Goal: Task Accomplishment & Management: Use online tool/utility

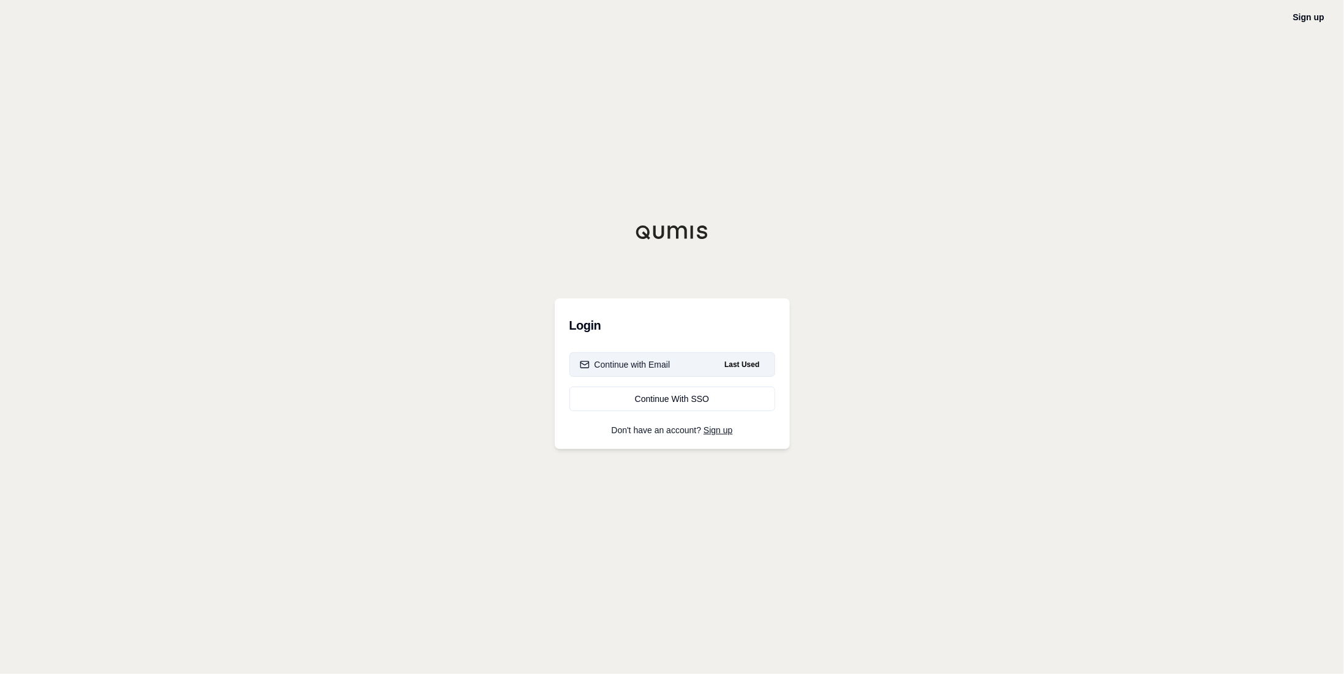
click at [646, 369] on div "Continue with Email" at bounding box center [625, 364] width 91 height 12
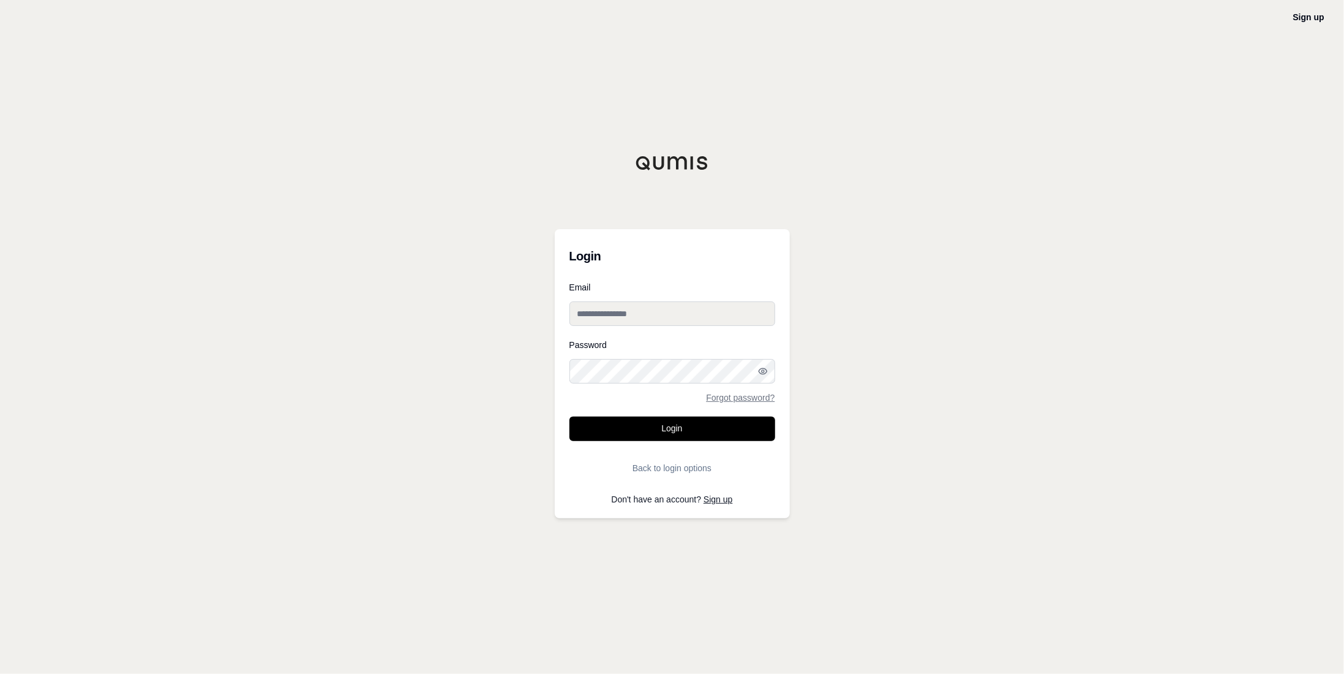
type input "**********"
click at [669, 431] on button "Login" at bounding box center [673, 428] width 206 height 24
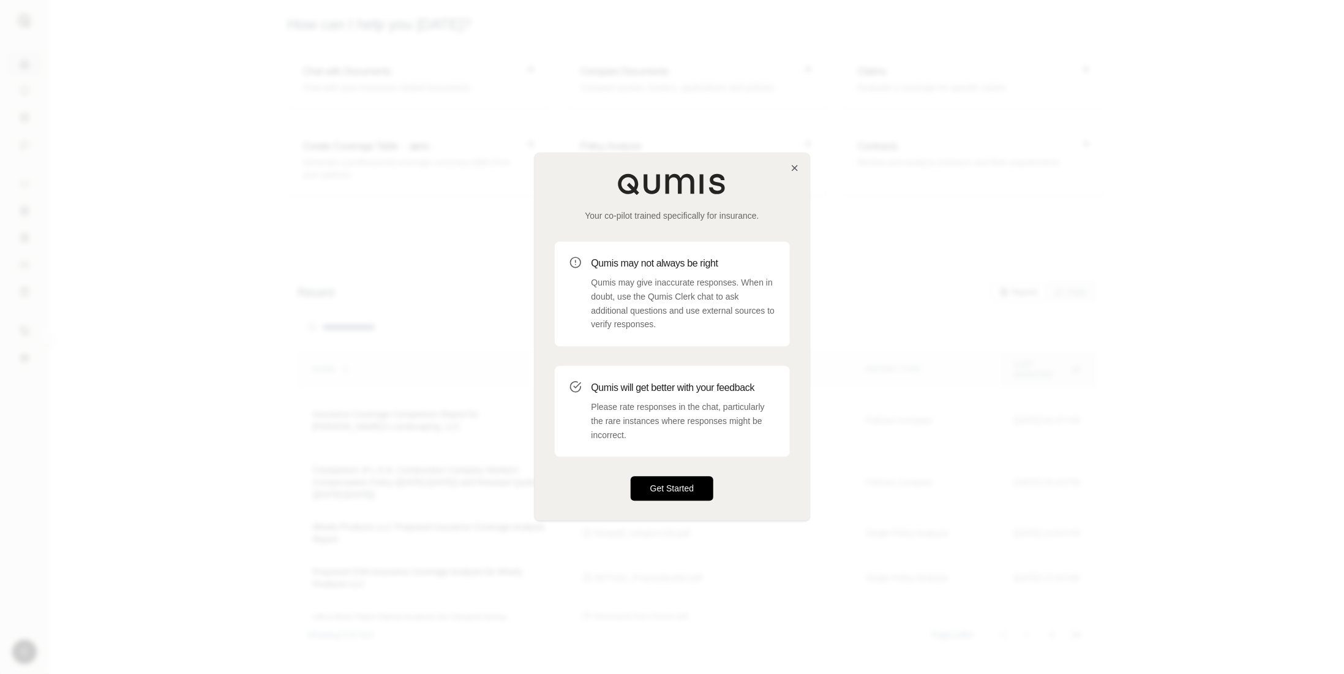
click at [689, 489] on button "Get Started" at bounding box center [672, 489] width 83 height 24
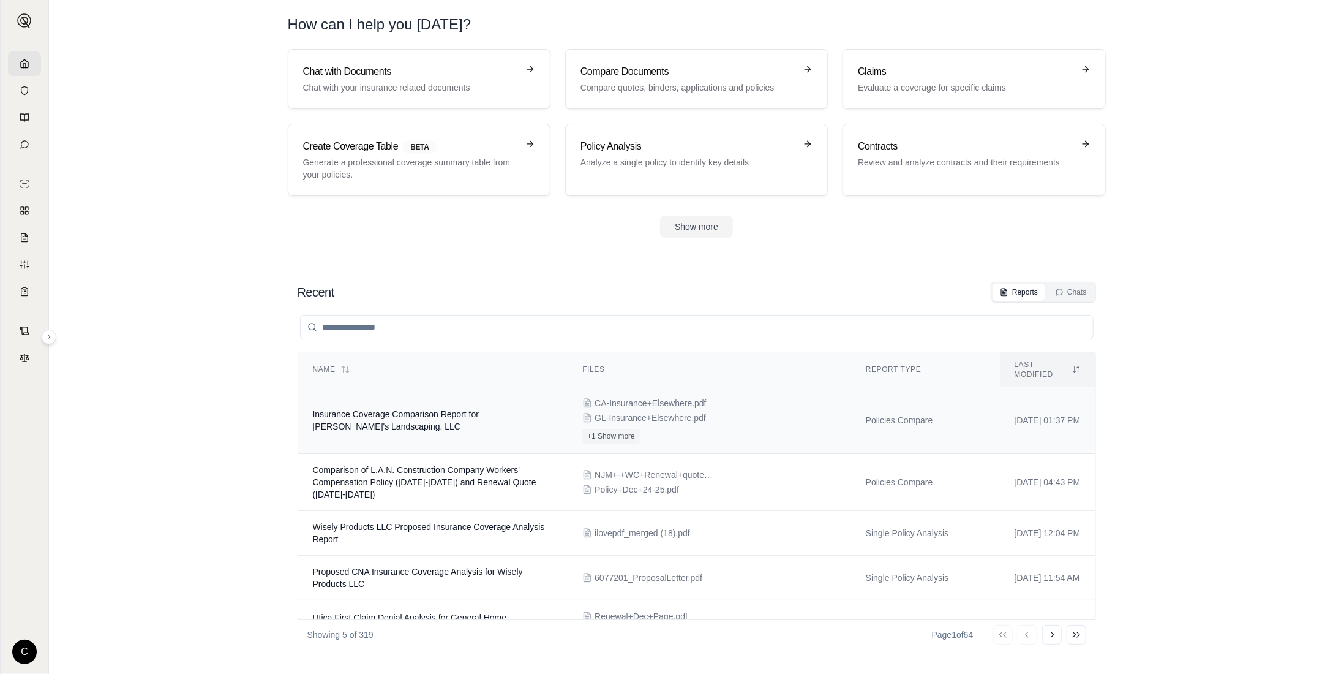
click at [422, 409] on span "Insurance Coverage Comparison Report for [PERSON_NAME]'s Landscaping, LLC" at bounding box center [396, 420] width 167 height 22
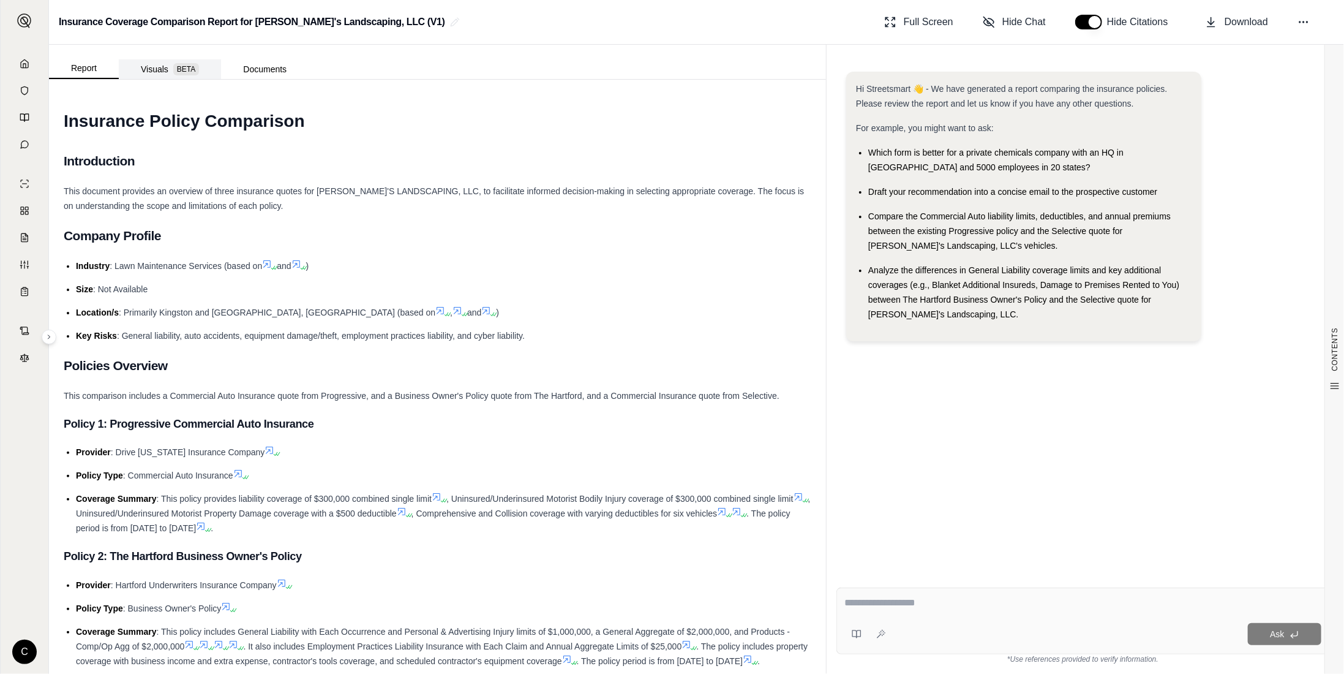
click at [162, 71] on button "Visuals BETA" at bounding box center [170, 69] width 102 height 20
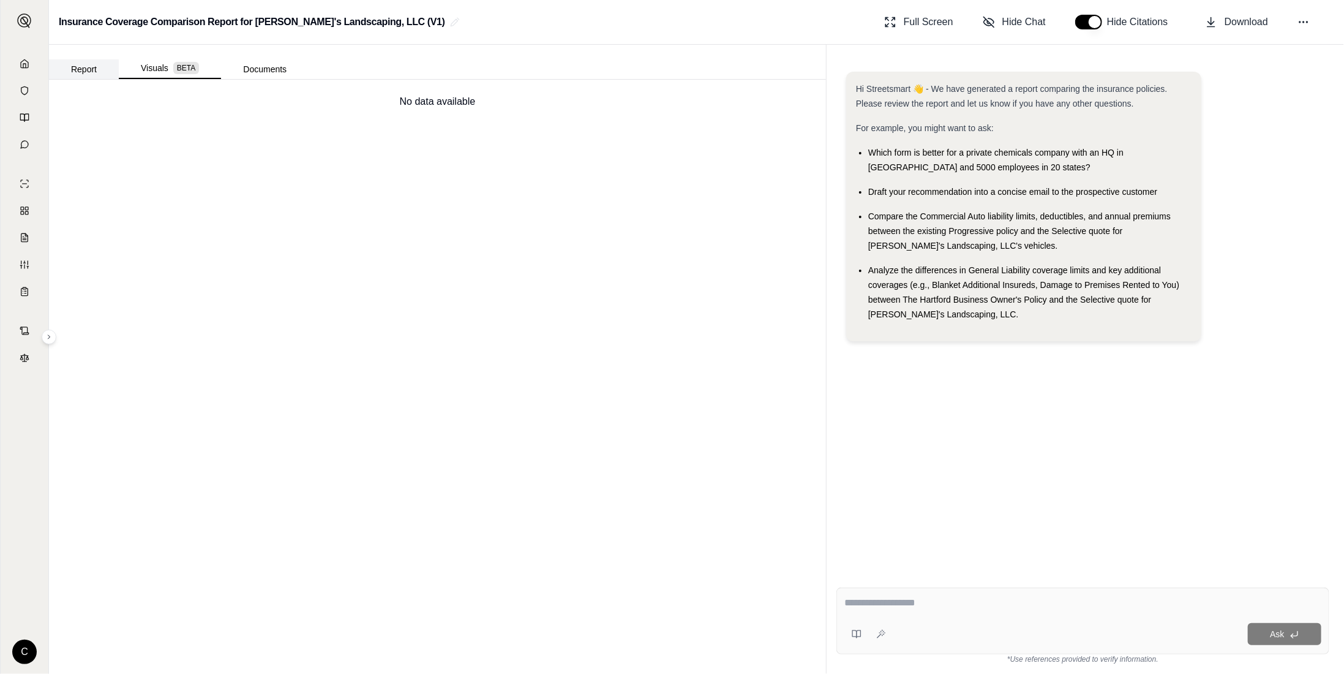
click at [80, 67] on button "Report" at bounding box center [84, 69] width 70 height 20
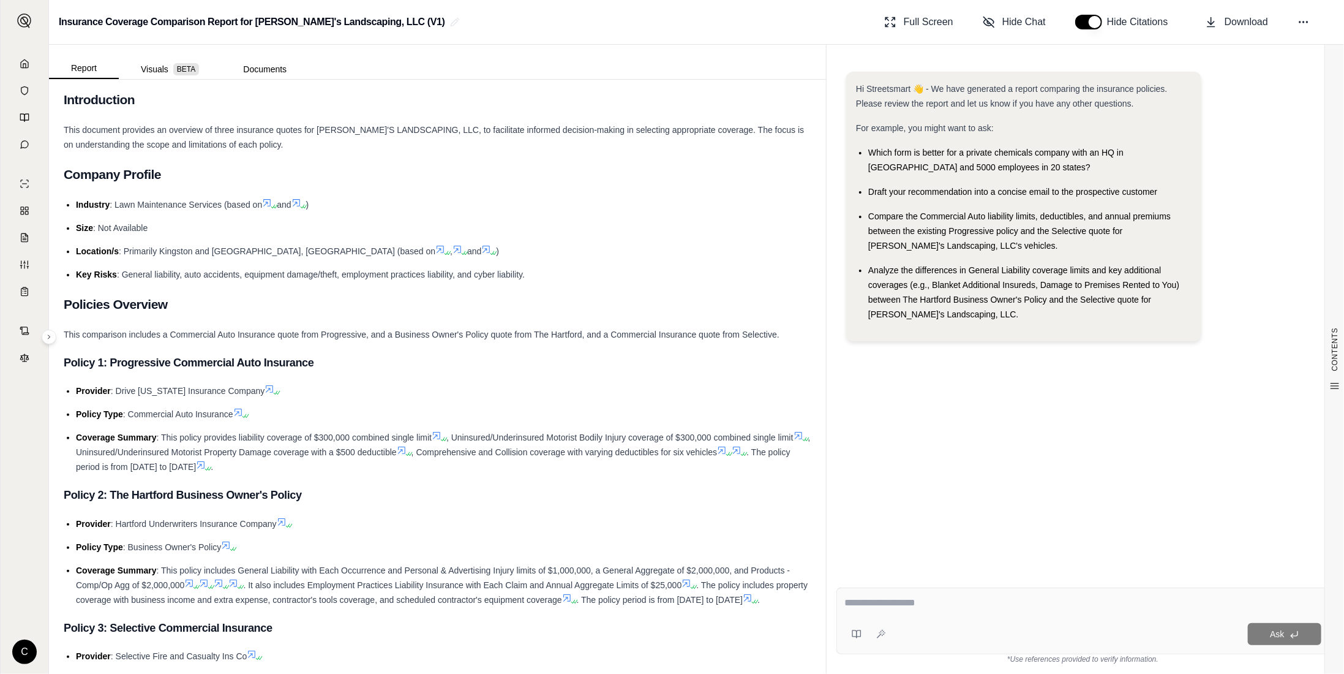
scroll to position [122, 0]
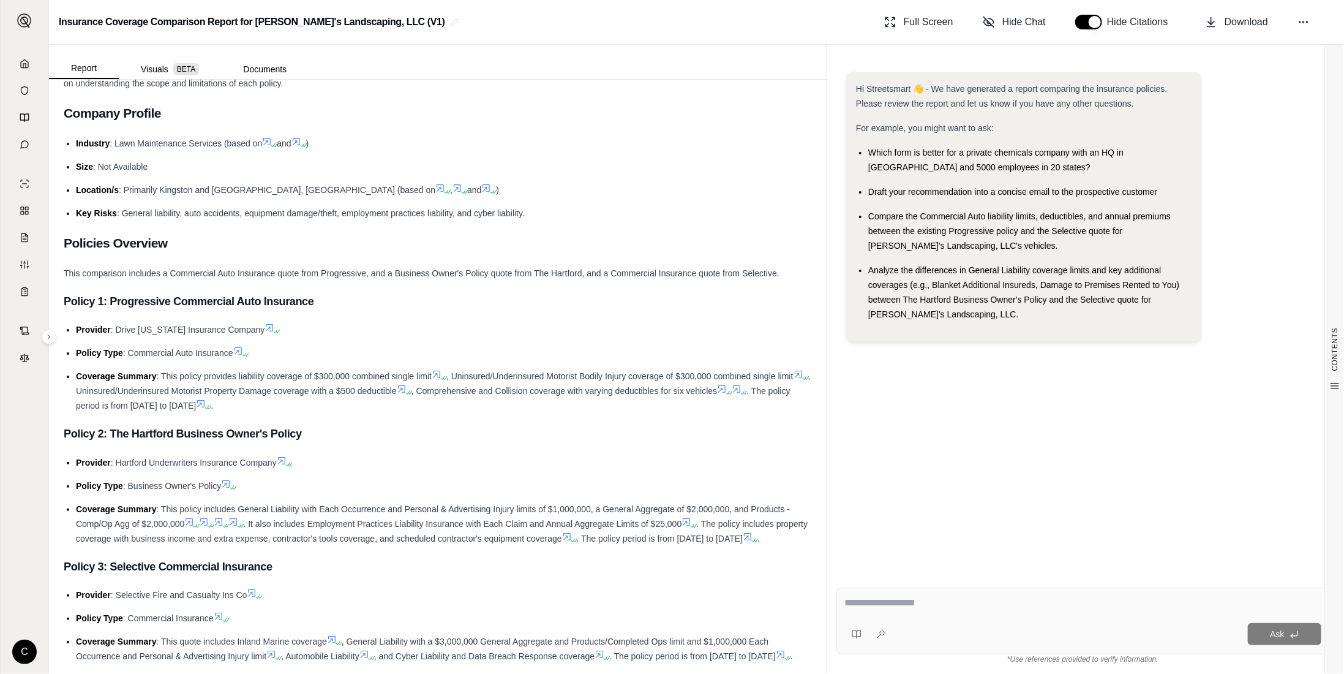
click at [28, 660] on html "C Insurance Coverage Comparison Report for [PERSON_NAME]'s Landscaping, LLC (V1…" at bounding box center [672, 337] width 1344 height 674
click at [318, 418] on html "C Insurance Coverage Comparison Report for [PERSON_NAME]'s Landscaping, LLC (V1…" at bounding box center [672, 337] width 1344 height 674
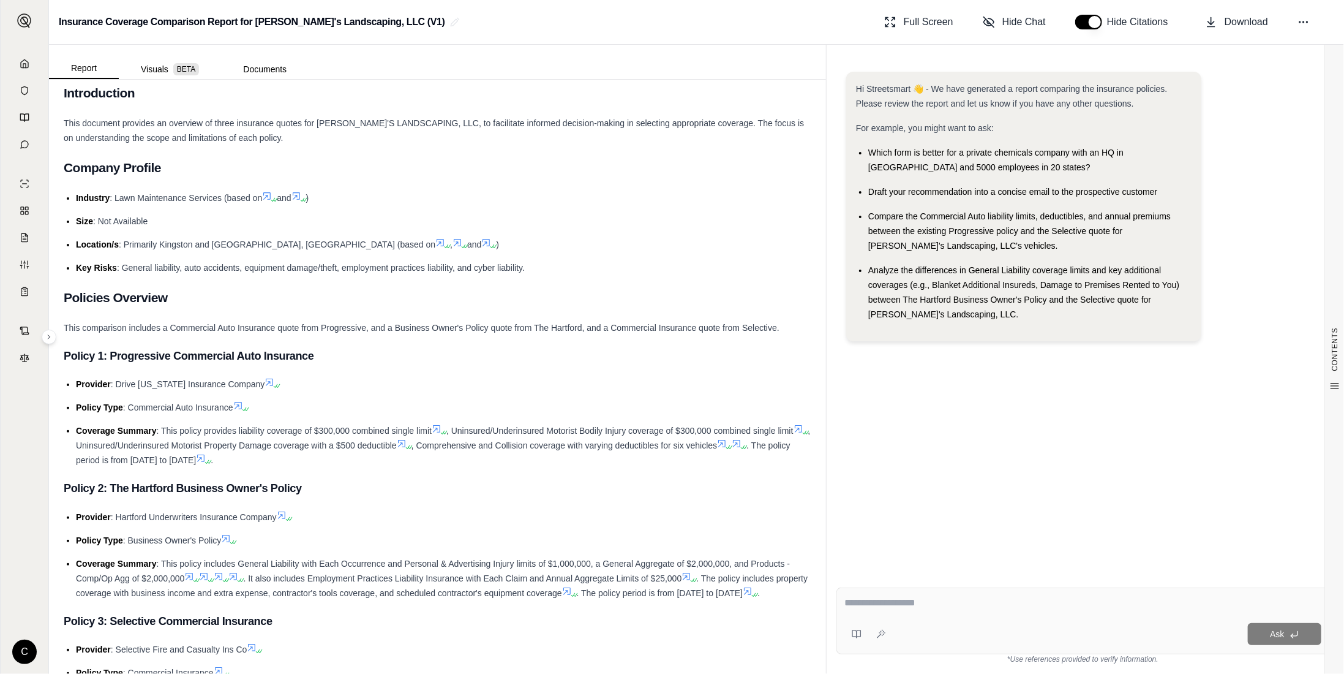
scroll to position [0, 0]
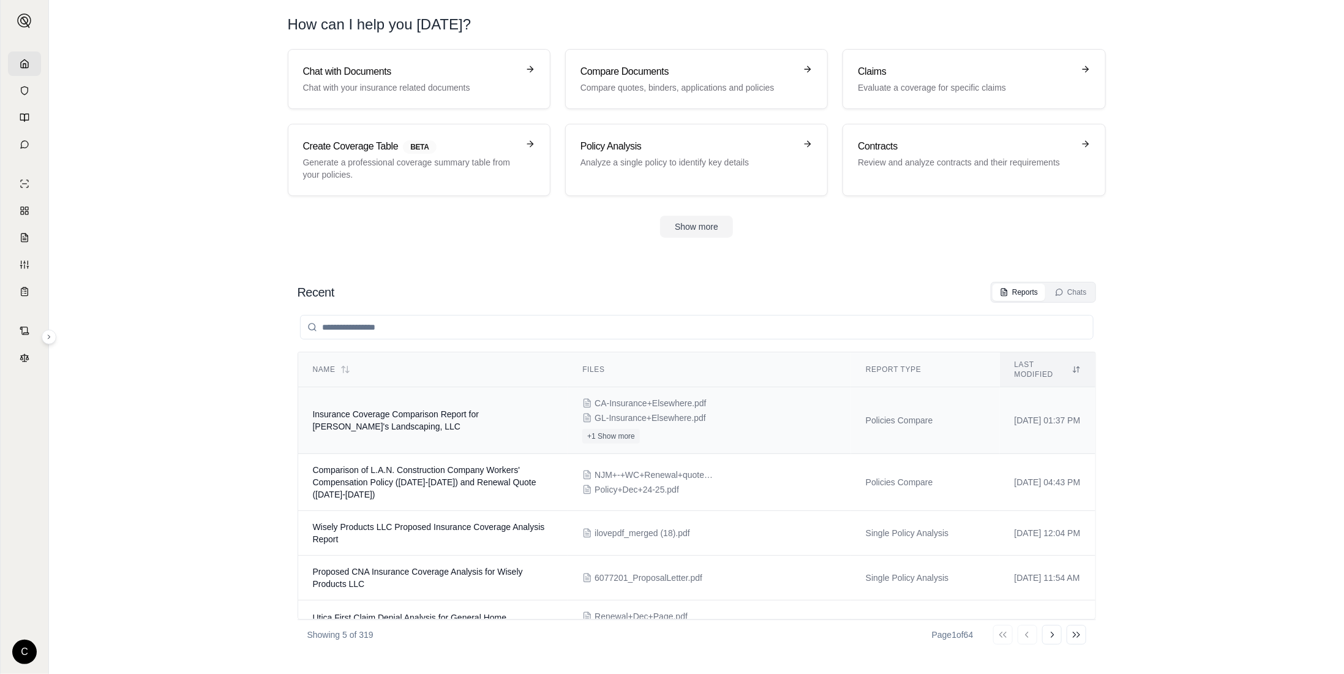
click at [387, 410] on td "Insurance Coverage Comparison Report for [PERSON_NAME]'s Landscaping, LLC" at bounding box center [433, 420] width 270 height 67
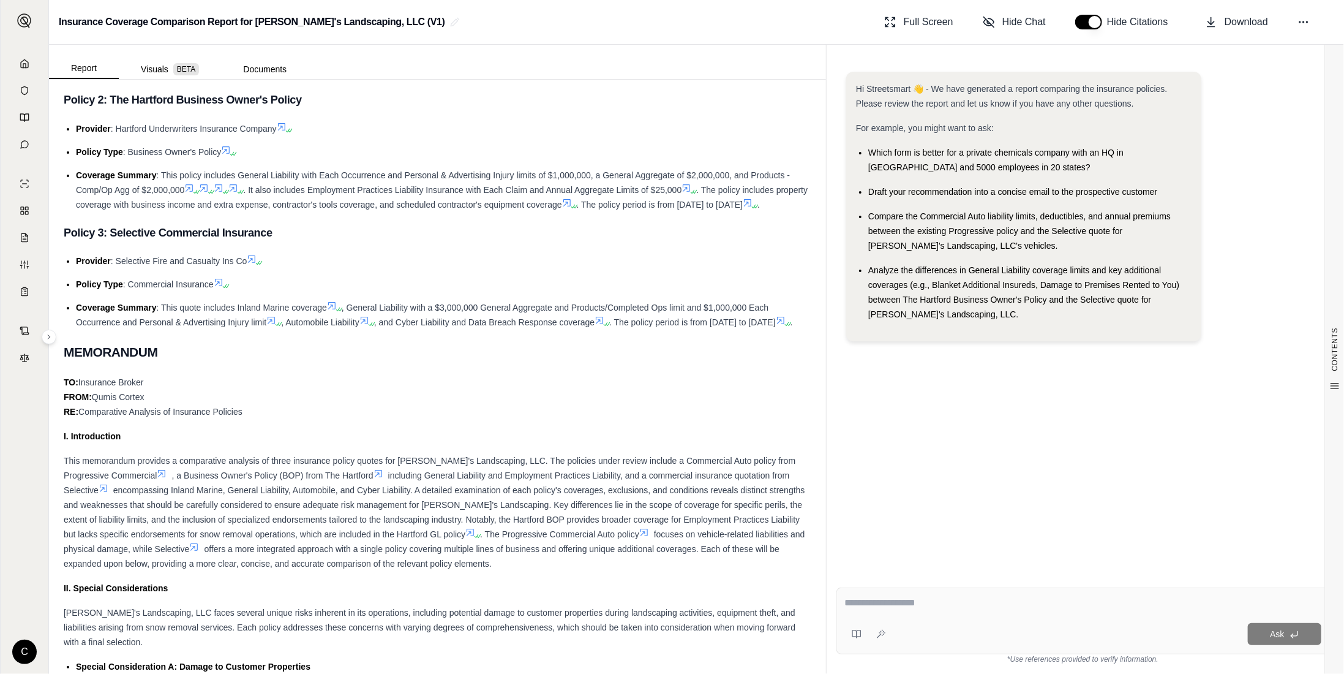
scroll to position [429, 0]
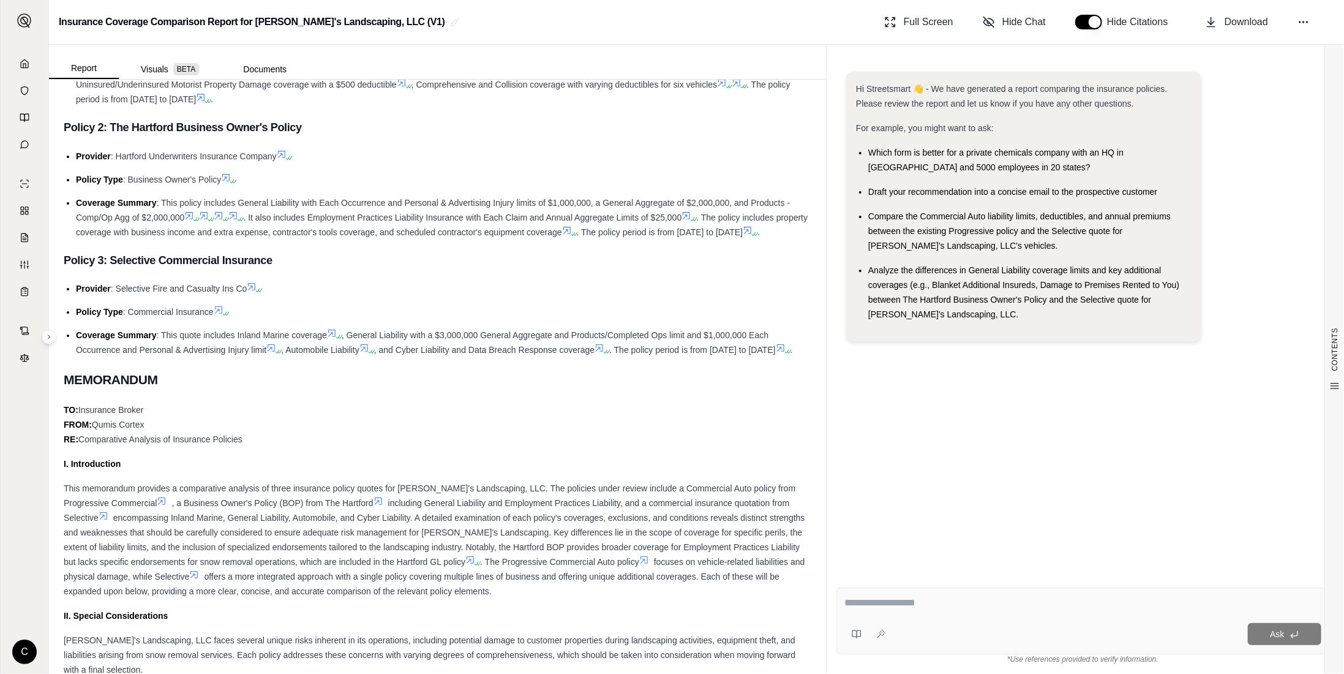
click at [876, 606] on textarea at bounding box center [1083, 602] width 477 height 15
type textarea "**********"
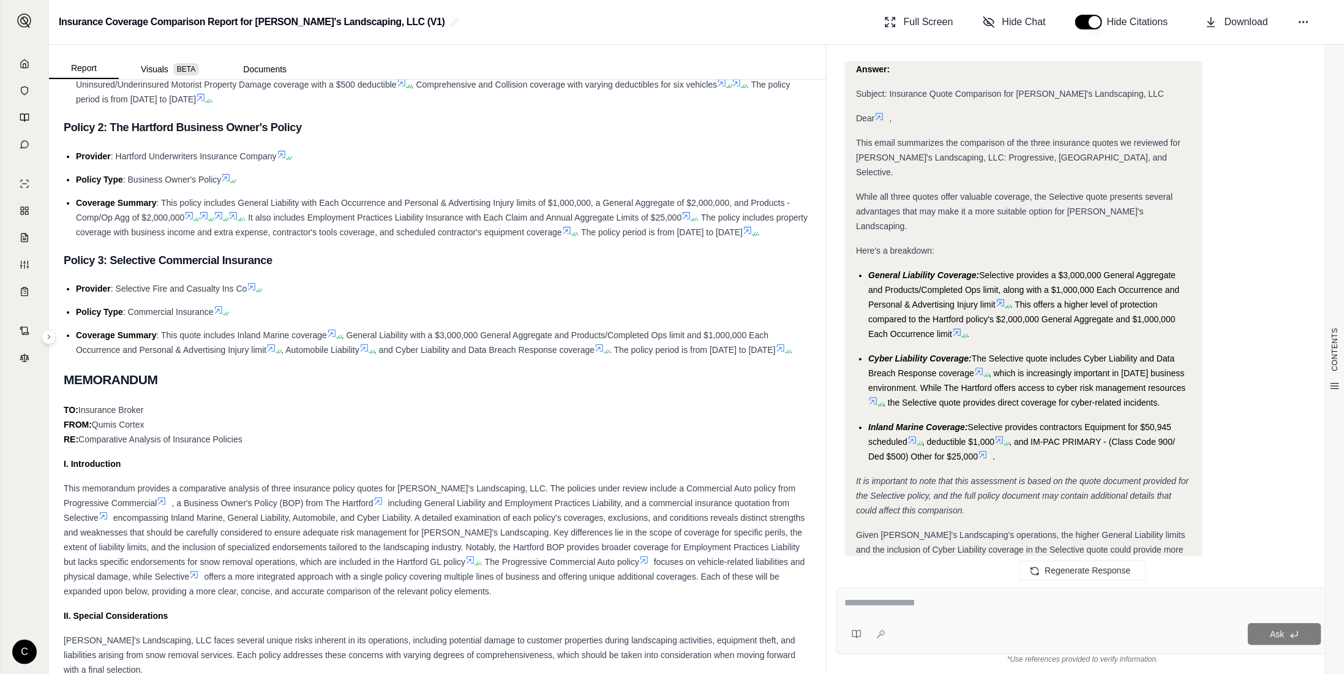
scroll to position [2358, 0]
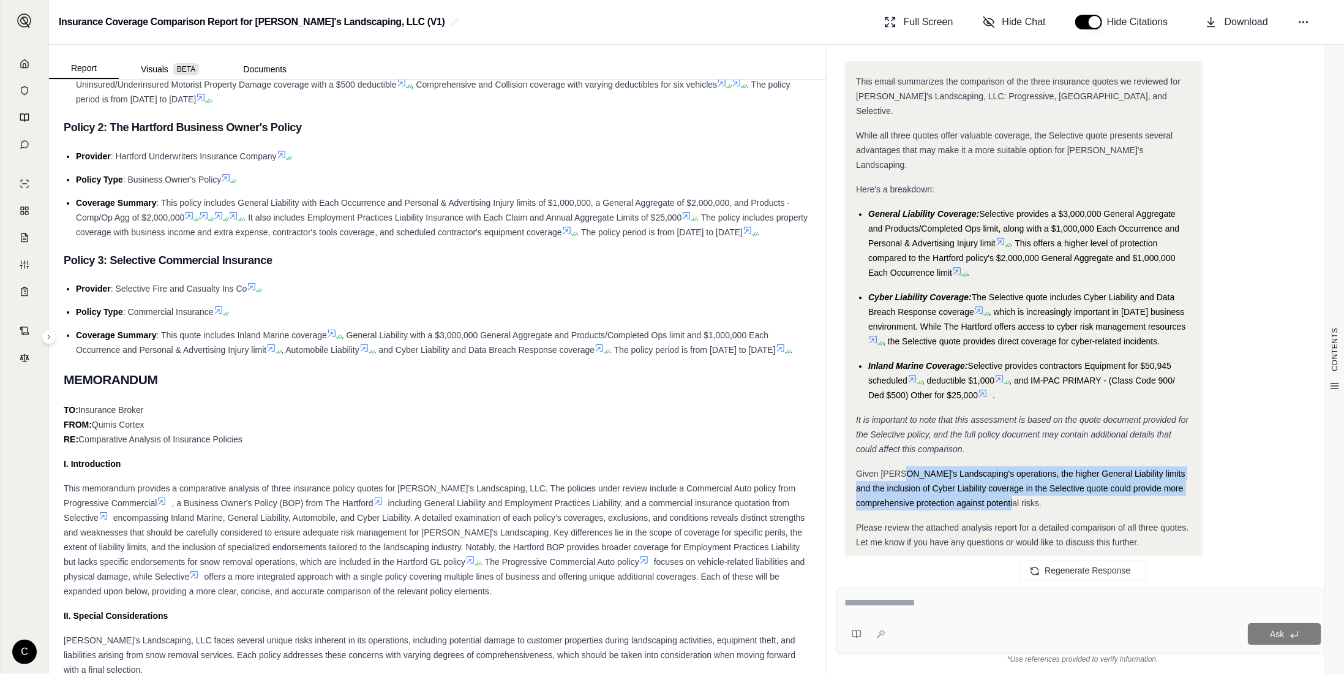
drag, startPoint x: 1057, startPoint y: 400, endPoint x: 902, endPoint y: 355, distance: 161.4
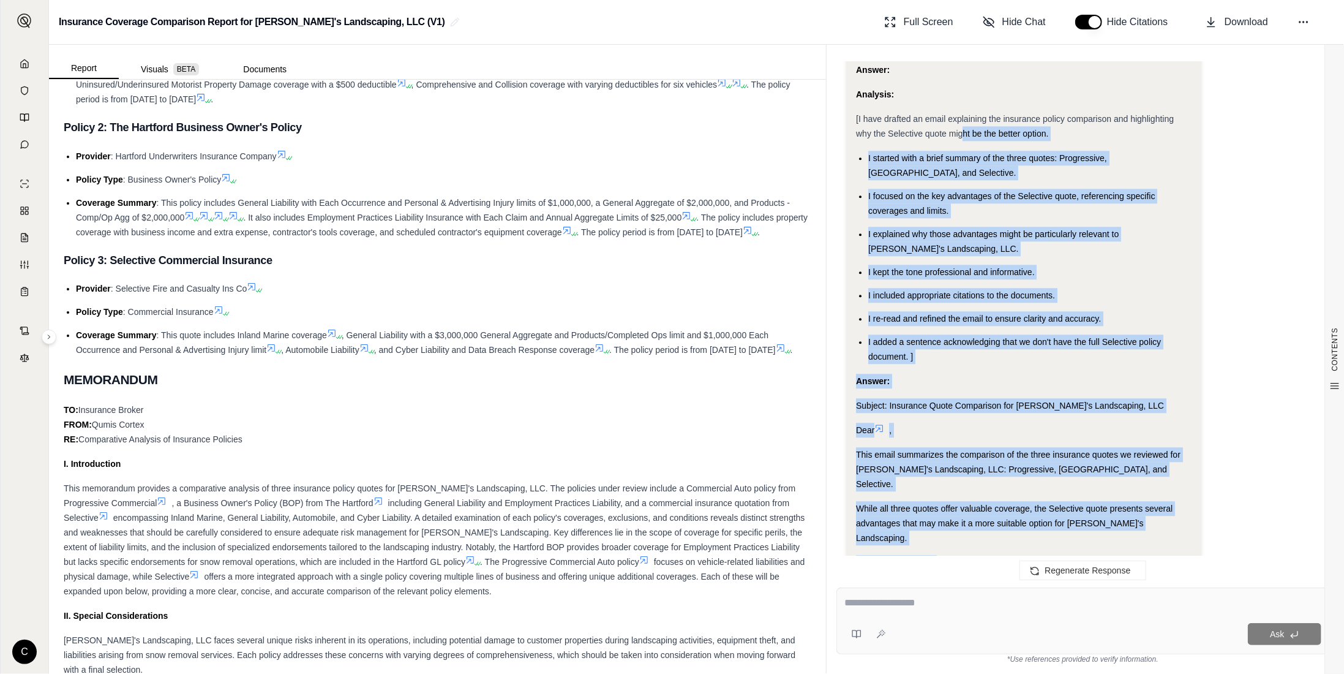
scroll to position [1978, 0]
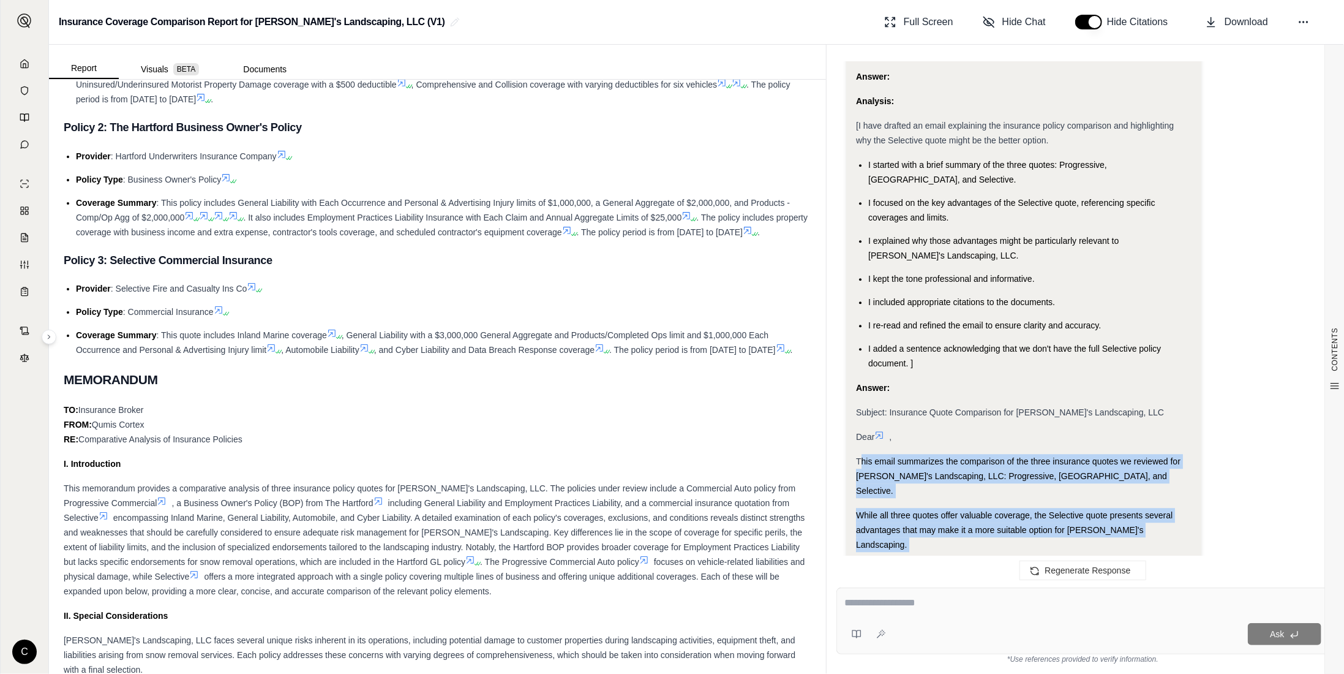
drag, startPoint x: 1027, startPoint y: 292, endPoint x: 859, endPoint y: 382, distance: 190.4
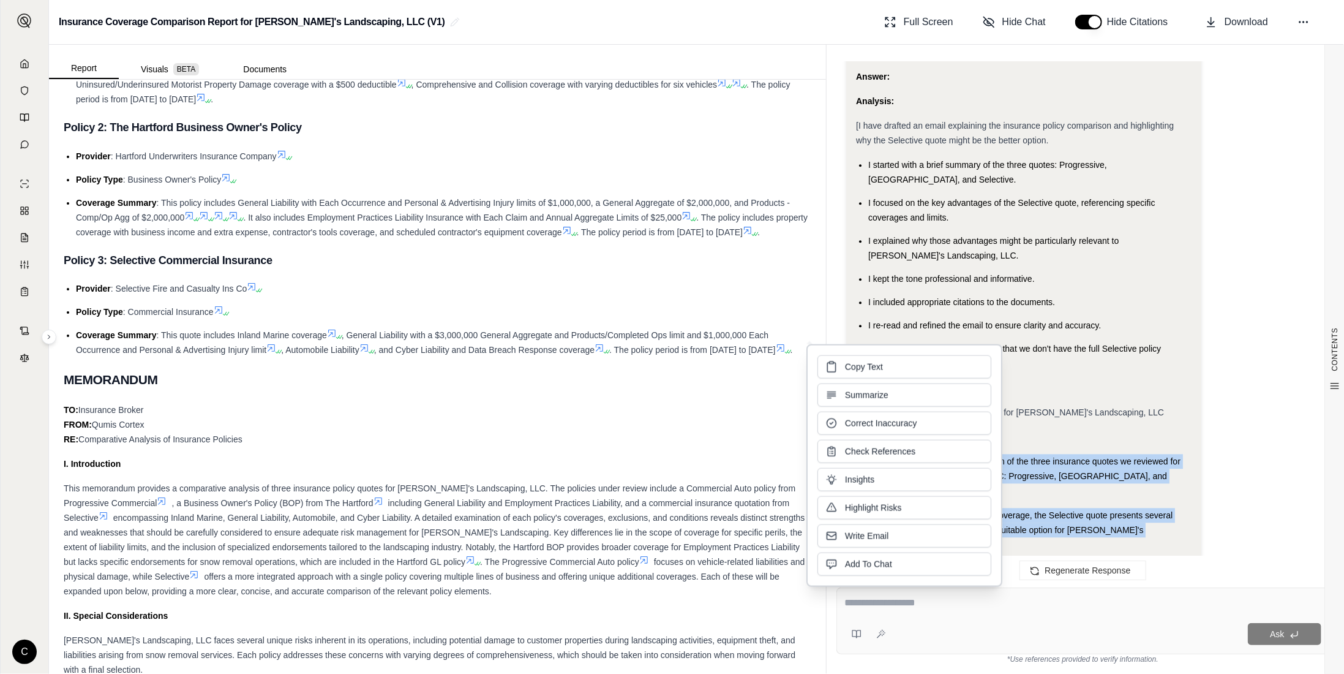
copy div "his email summarizes the comparison of the three insurance quotes we reviewed f…"
click at [875, 367] on span "Copy Text" at bounding box center [864, 366] width 38 height 12
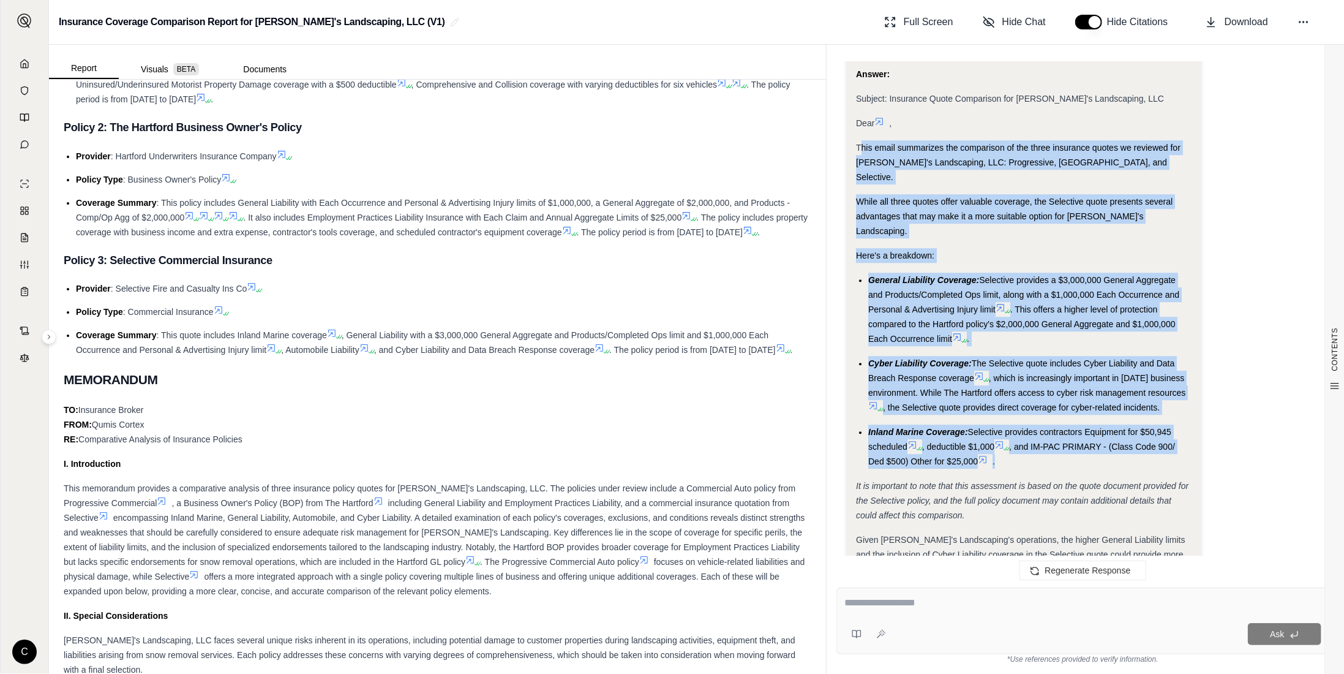
scroll to position [2346, 0]
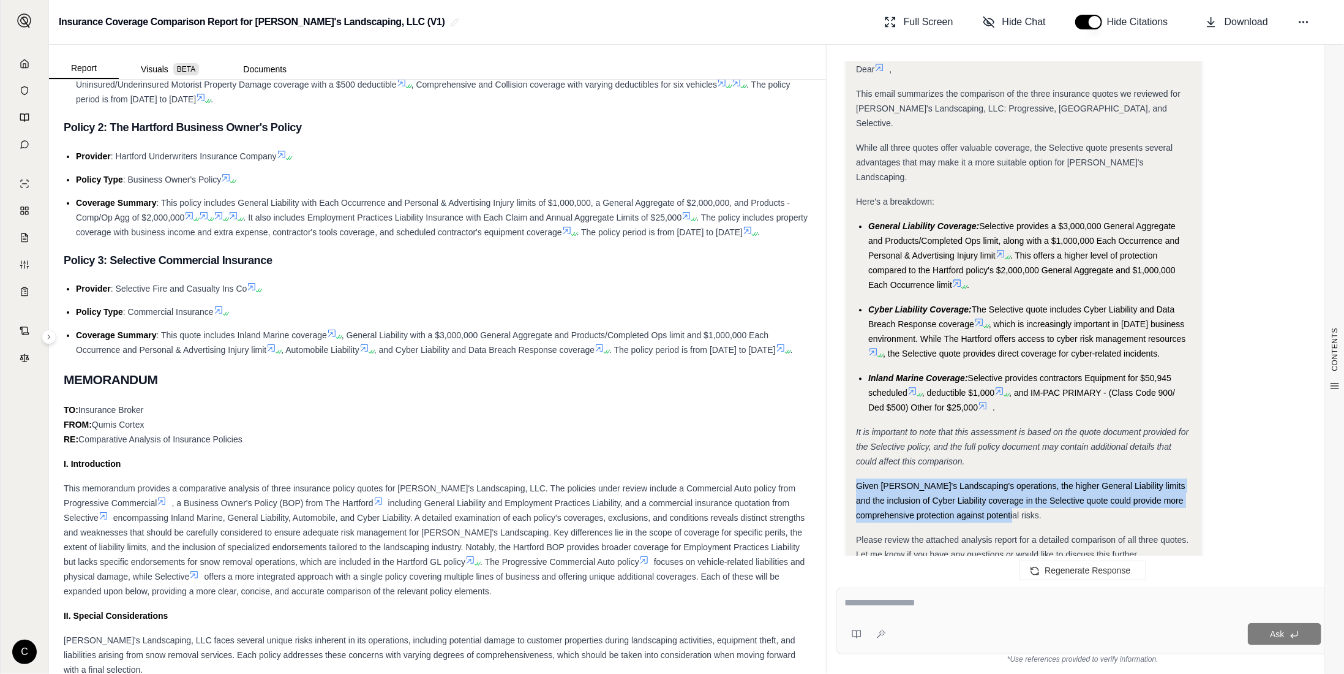
drag, startPoint x: 1064, startPoint y: 415, endPoint x: 858, endPoint y: 381, distance: 209.2
click at [858, 478] on div "Given [PERSON_NAME]'s Landscaping's operations, the higher General Liability li…" at bounding box center [1024, 500] width 336 height 44
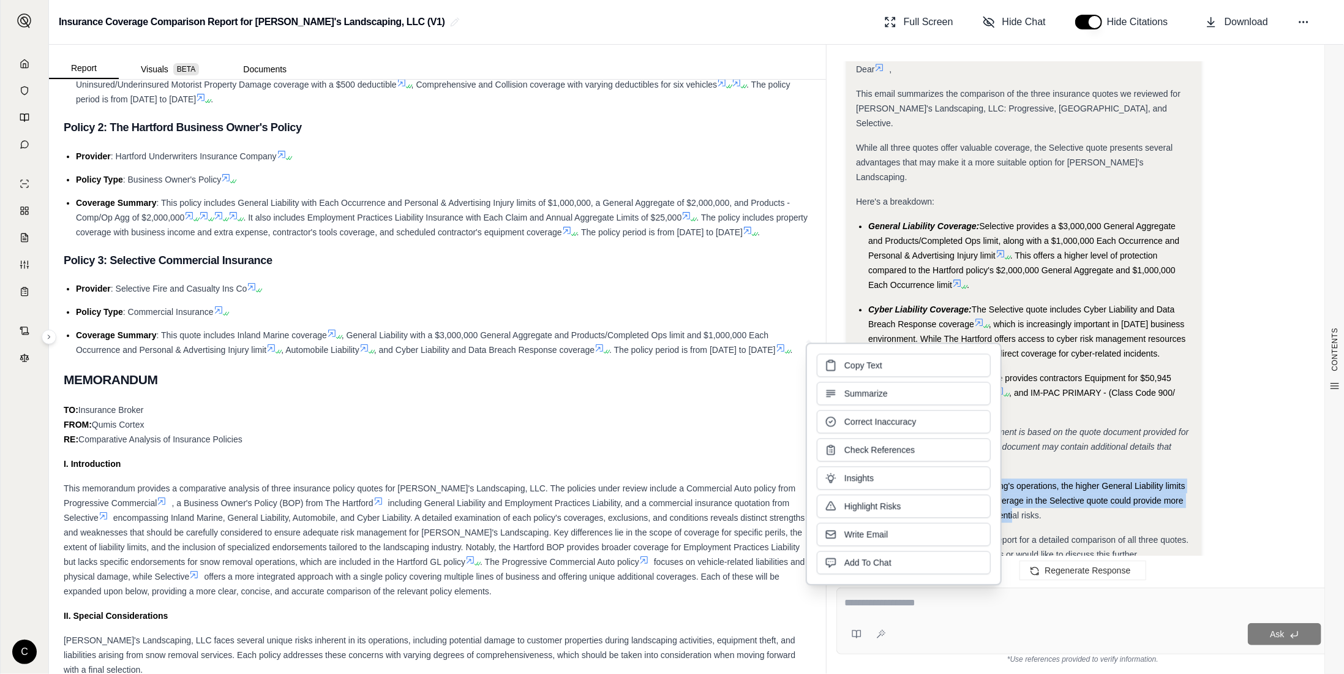
copy span "Given [PERSON_NAME]'s Landscaping's operations, the higher General Liability li…"
click at [894, 365] on button "Copy Text" at bounding box center [904, 363] width 174 height 23
